Goal: Find specific page/section: Find specific page/section

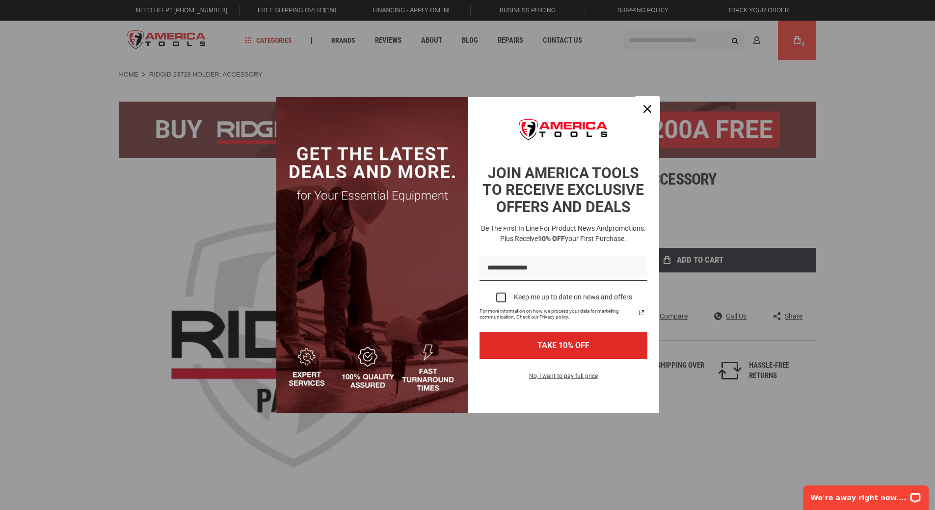
click at [648, 109] on icon "close icon" at bounding box center [647, 109] width 8 height 8
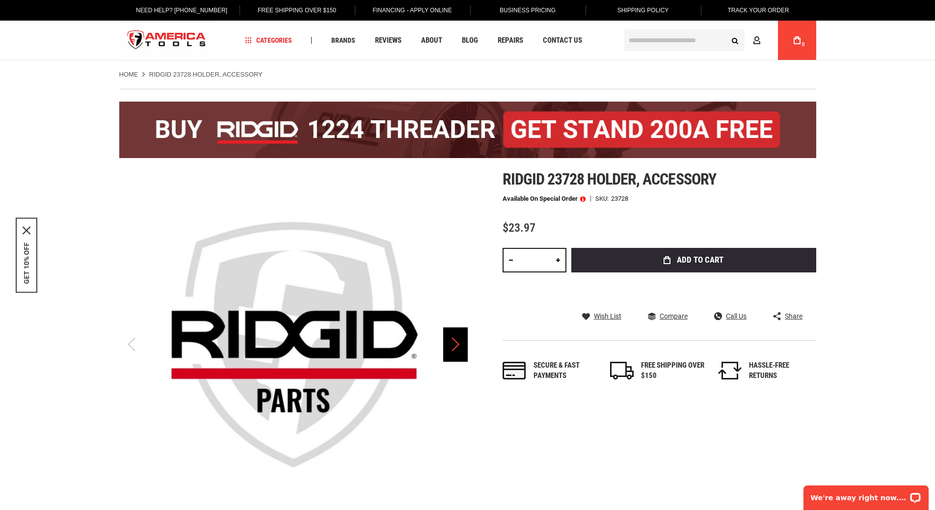
click at [455, 349] on div "Next" at bounding box center [455, 344] width 25 height 34
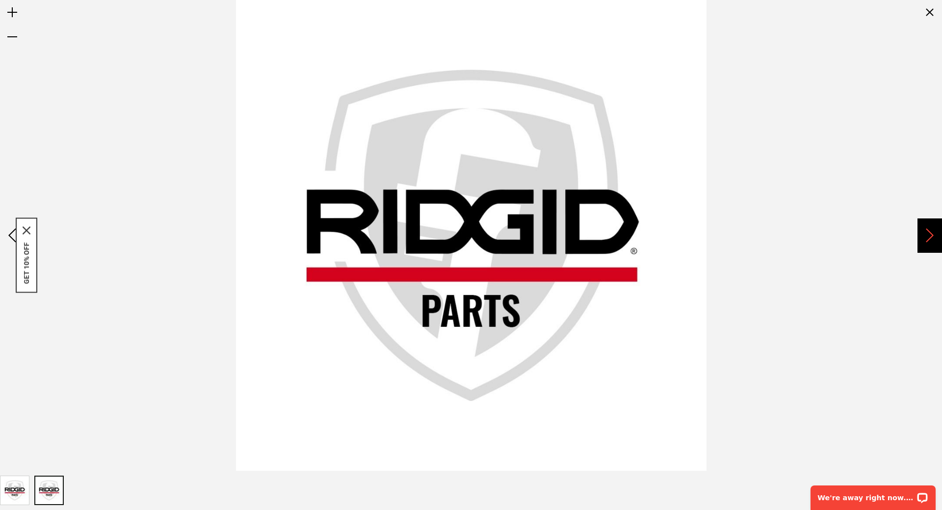
click at [927, 236] on div "Next" at bounding box center [929, 235] width 25 height 34
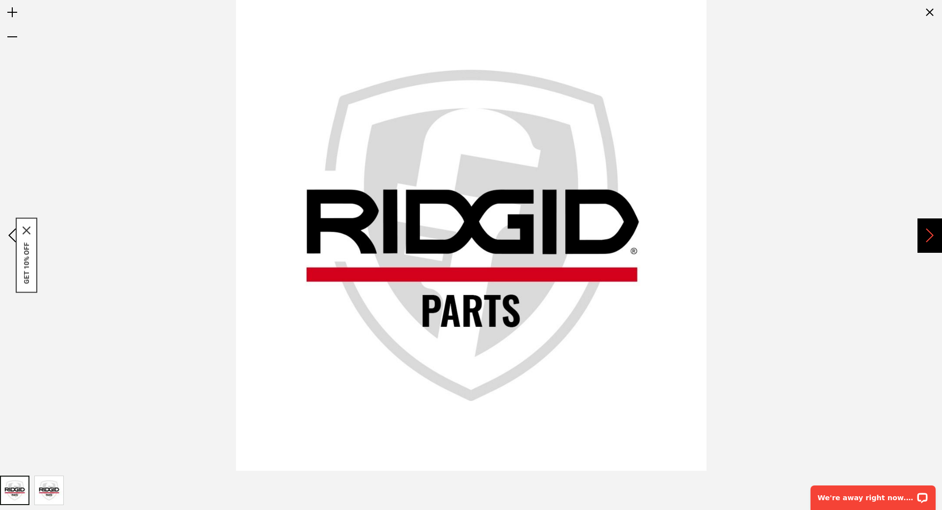
click at [927, 236] on div "Next" at bounding box center [929, 235] width 25 height 34
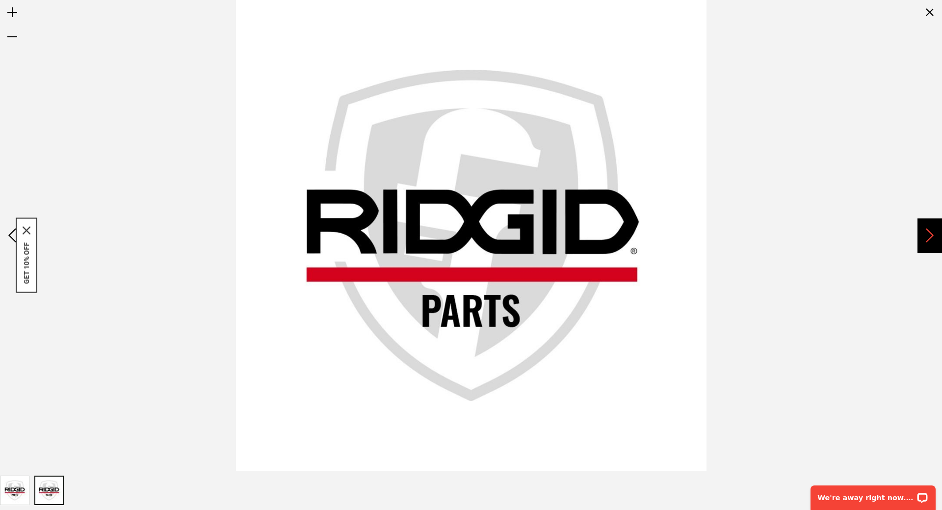
click at [927, 236] on div "Next" at bounding box center [929, 235] width 25 height 34
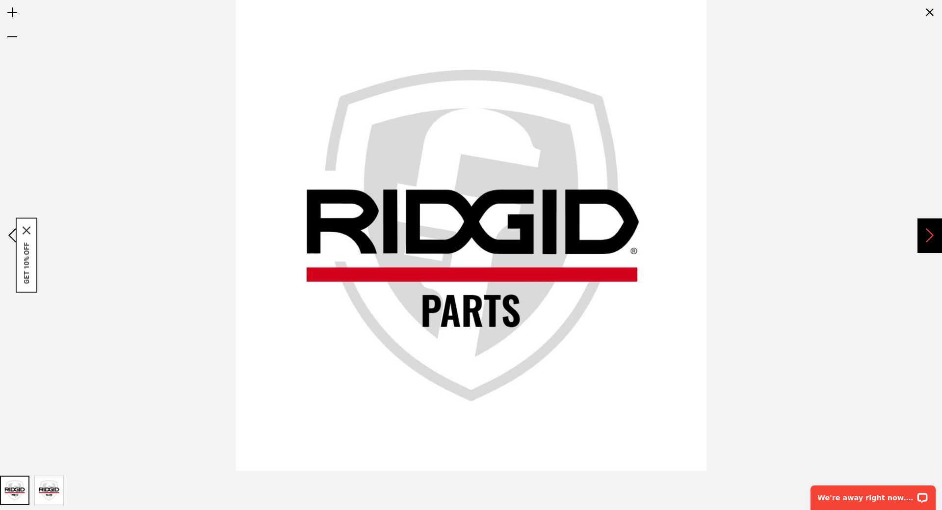
click at [927, 236] on div "Next" at bounding box center [929, 235] width 25 height 34
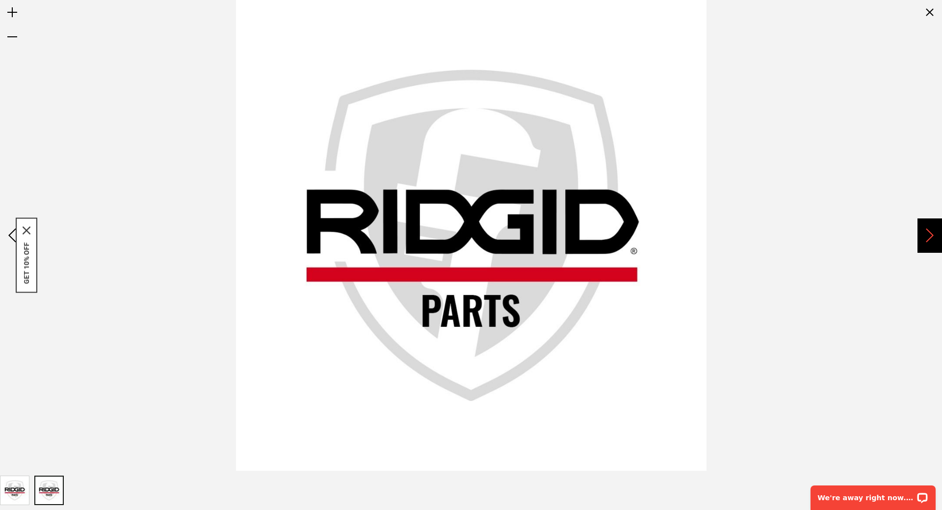
click at [927, 236] on div "Next" at bounding box center [929, 235] width 25 height 34
click at [28, 227] on icon "close icon" at bounding box center [27, 230] width 8 height 8
click at [15, 238] on div "Previous" at bounding box center [12, 235] width 25 height 34
drag, startPoint x: 14, startPoint y: 238, endPoint x: 16, endPoint y: 232, distance: 6.5
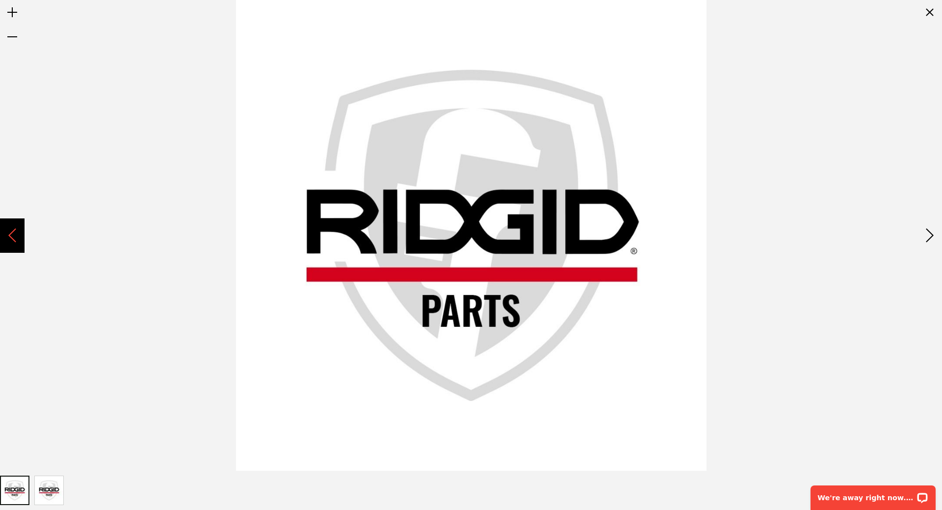
click at [15, 238] on div "Previous" at bounding box center [12, 235] width 25 height 34
click at [10, 33] on div "Zoom out" at bounding box center [12, 37] width 25 height 25
click at [12, 39] on div "Zoom out" at bounding box center [12, 37] width 25 height 25
